Goal: Task Accomplishment & Management: Use online tool/utility

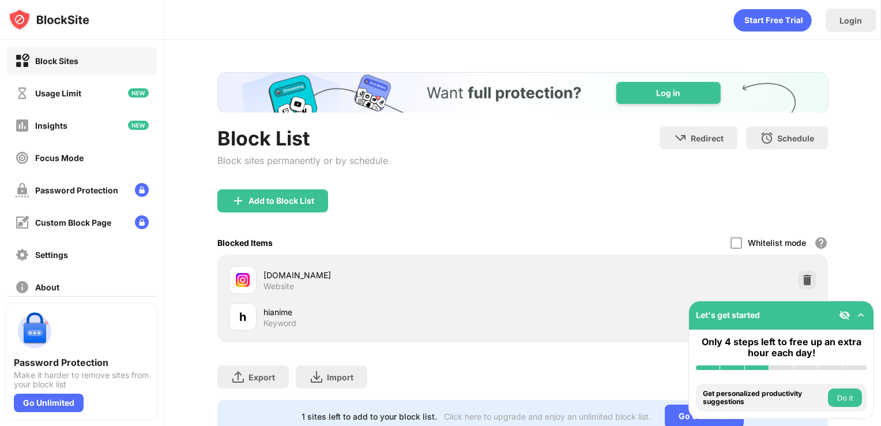
scroll to position [46, 0]
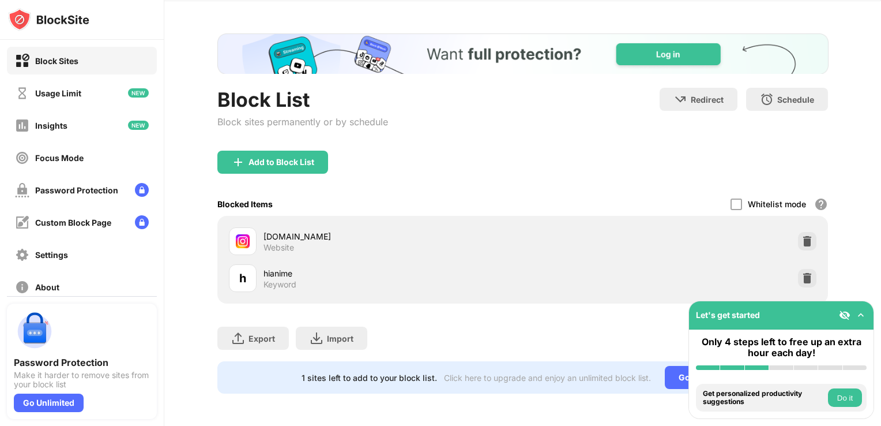
click at [262, 167] on div "Add to Block List" at bounding box center [523, 172] width 612 height 42
click at [265, 159] on div "Add to Block List" at bounding box center [272, 162] width 111 height 23
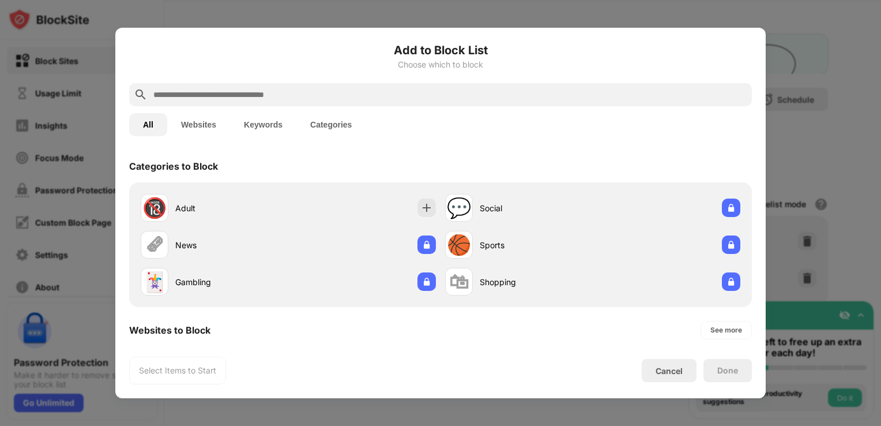
click at [322, 98] on input "text" at bounding box center [449, 95] width 595 height 14
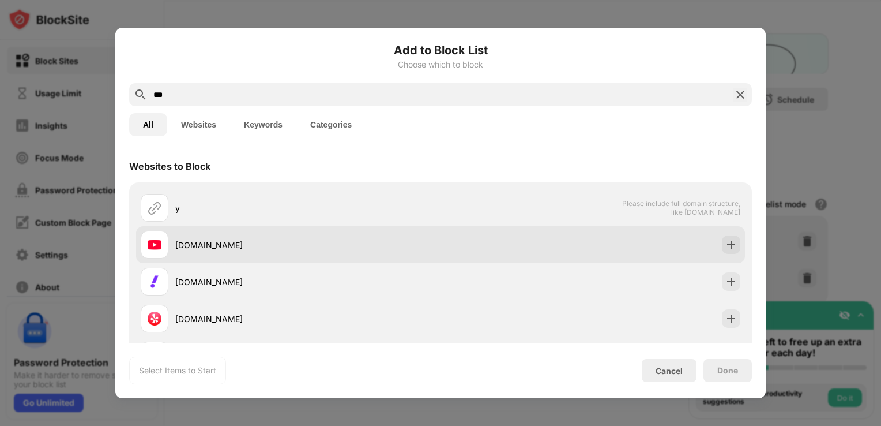
type input "***"
click at [429, 237] on div "[DOMAIN_NAME]" at bounding box center [291, 245] width 300 height 28
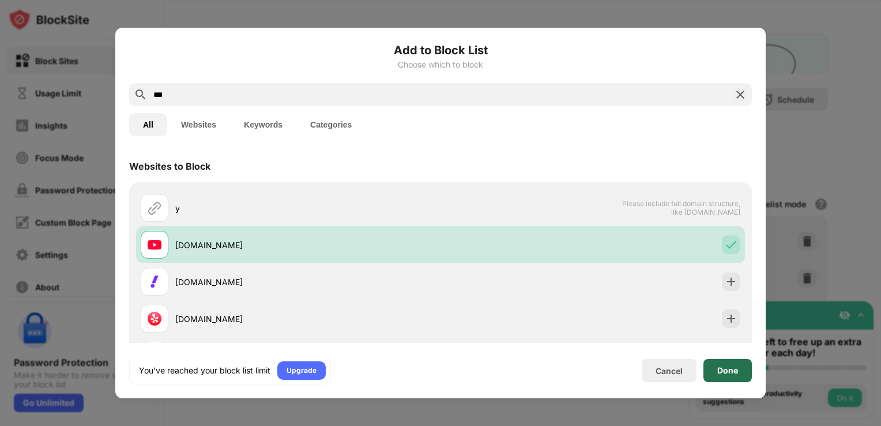
click at [736, 369] on div "Done" at bounding box center [728, 370] width 21 height 9
